Goal: Task Accomplishment & Management: Complete application form

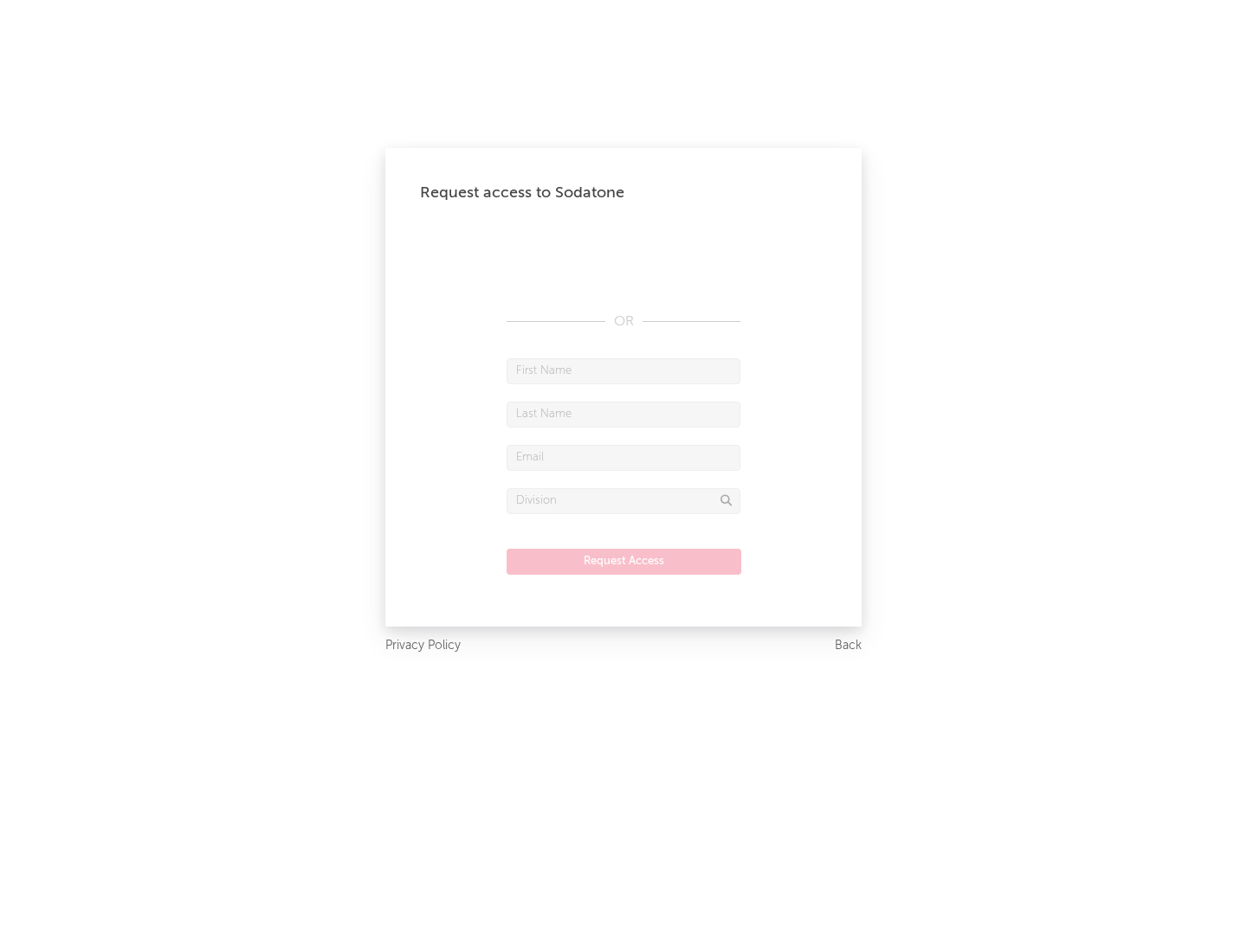
click at [623, 371] on input "text" at bounding box center [623, 371] width 234 height 26
type input "[PERSON_NAME]"
click at [623, 414] on input "text" at bounding box center [623, 414] width 234 height 26
type input "[PERSON_NAME]"
click at [623, 458] on input "text" at bounding box center [623, 458] width 234 height 26
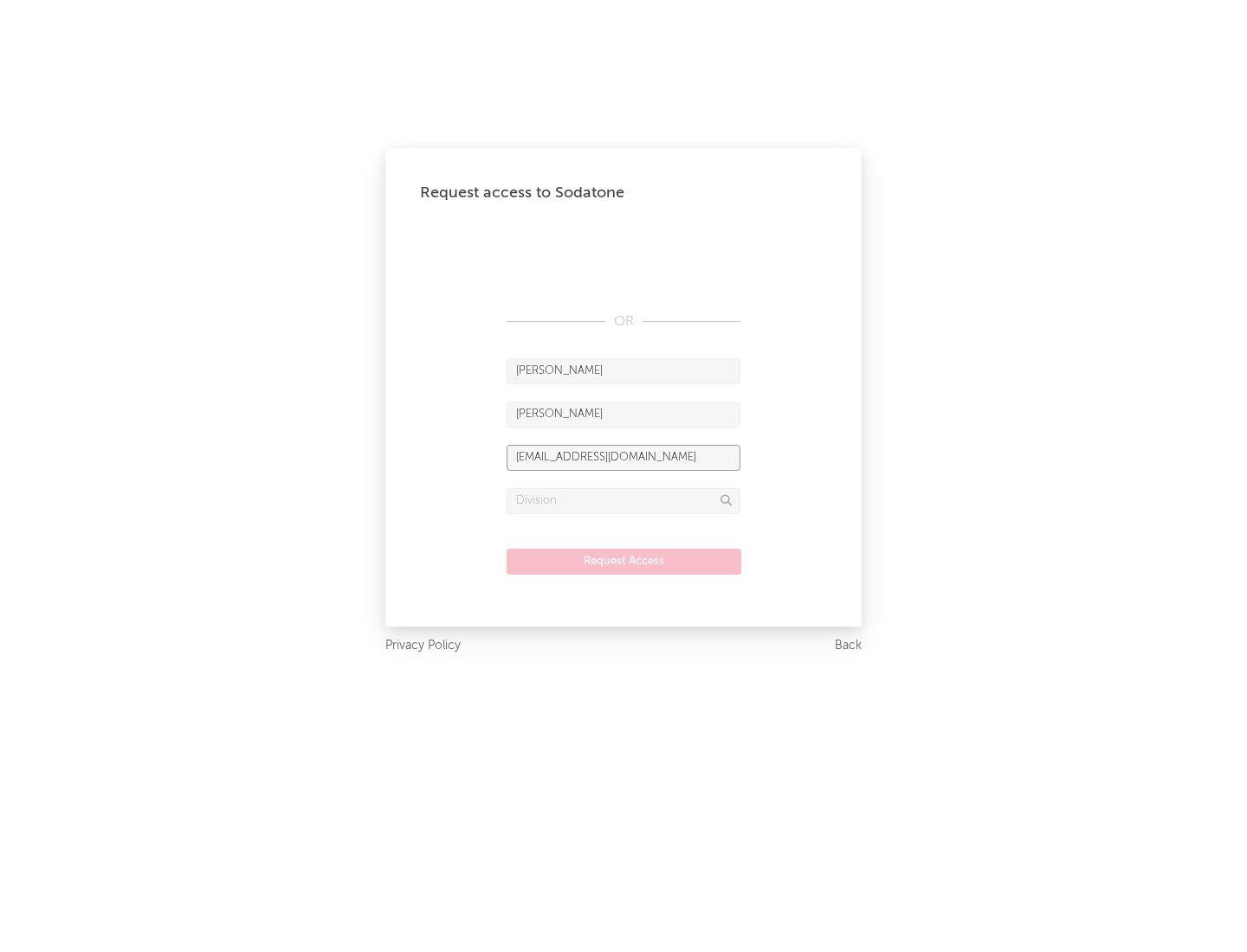
type input "[EMAIL_ADDRESS][DOMAIN_NAME]"
click at [623, 500] on input "text" at bounding box center [623, 501] width 234 height 26
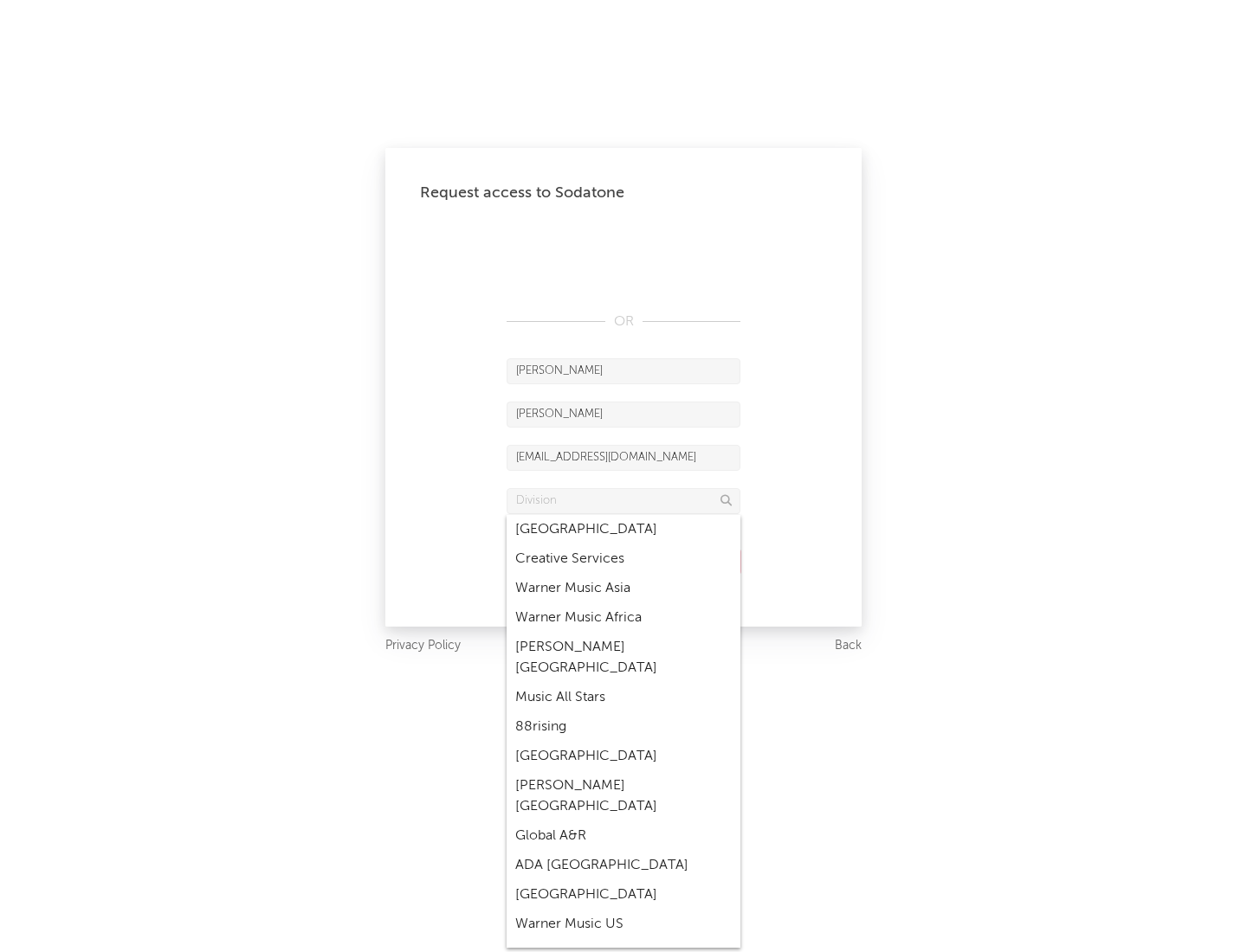
click at [618, 684] on div "Music All Stars" at bounding box center [623, 698] width 234 height 29
type input "Music All Stars"
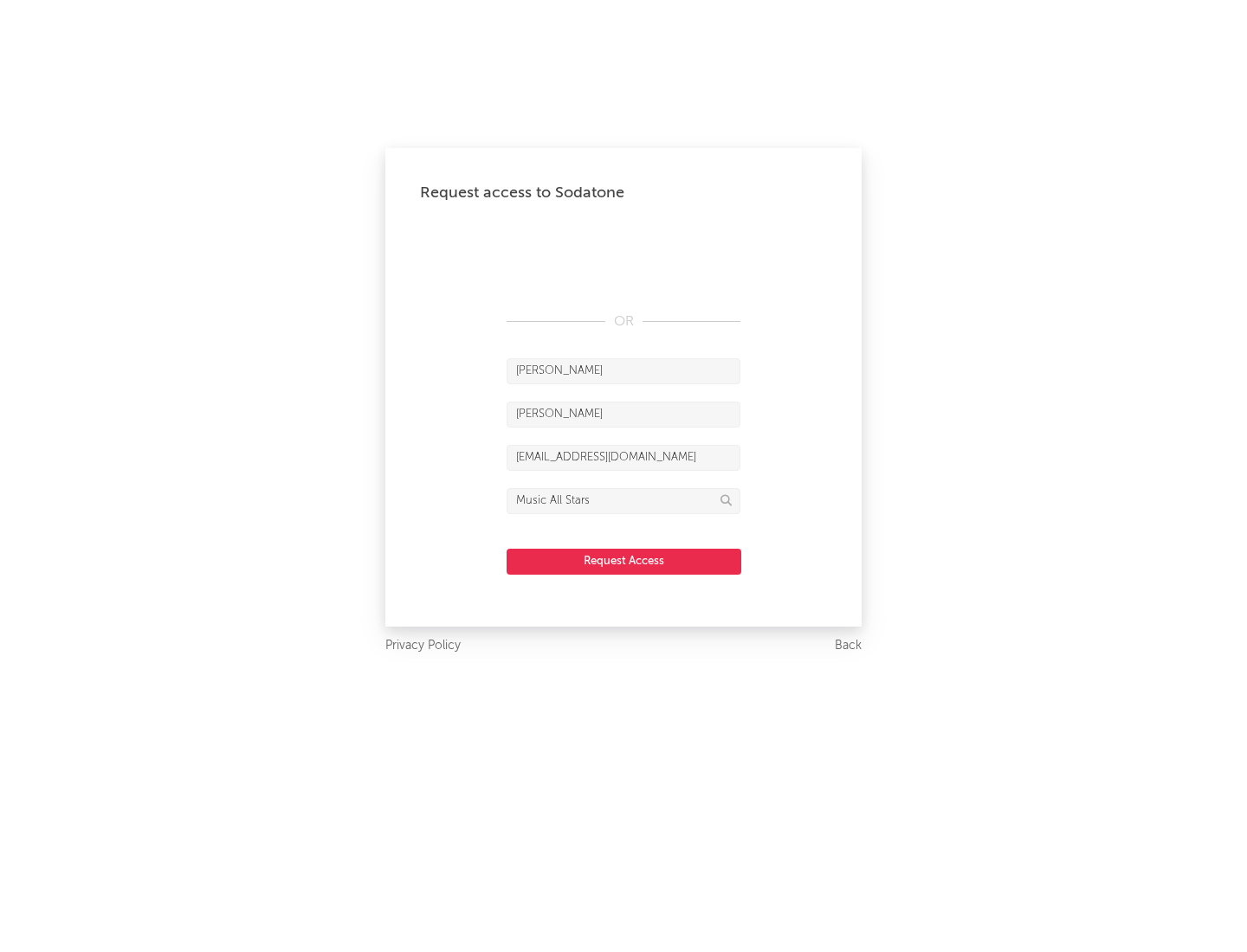
click at [623, 561] on button "Request Access" at bounding box center [624, 562] width 234 height 26
